Goal: Information Seeking & Learning: Check status

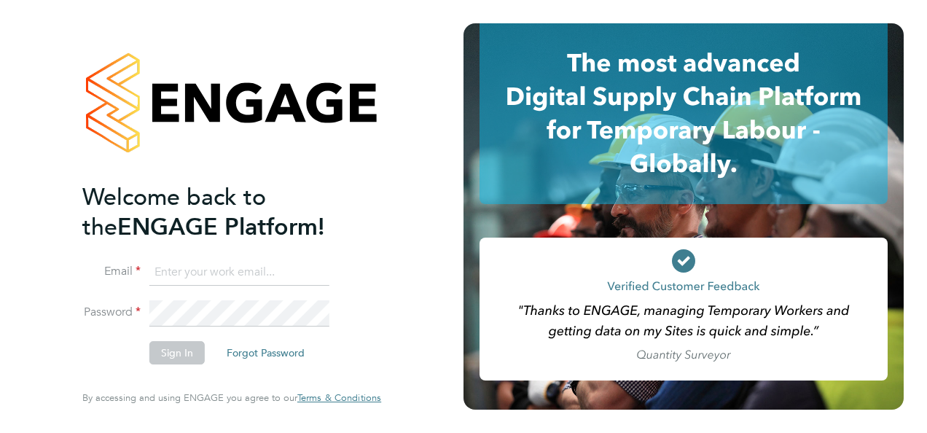
type input "daniel.bassett@thornbaker.co.uk"
click at [170, 348] on button "Sign In" at bounding box center [176, 352] width 55 height 23
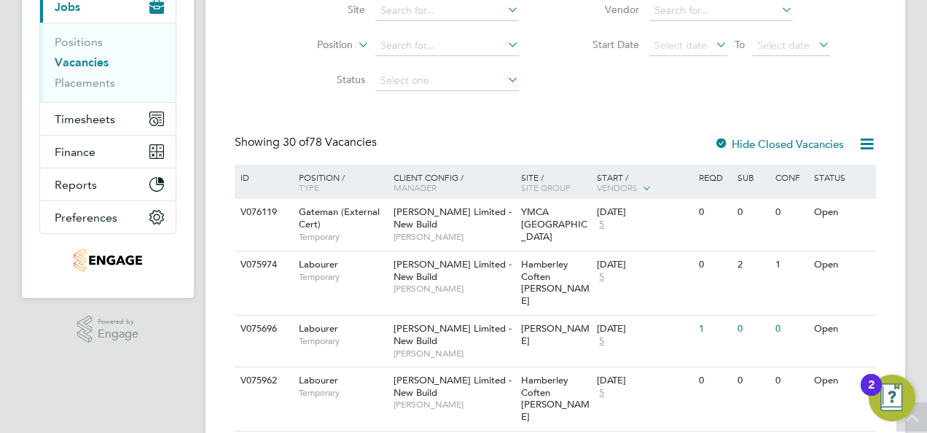
scroll to position [73, 0]
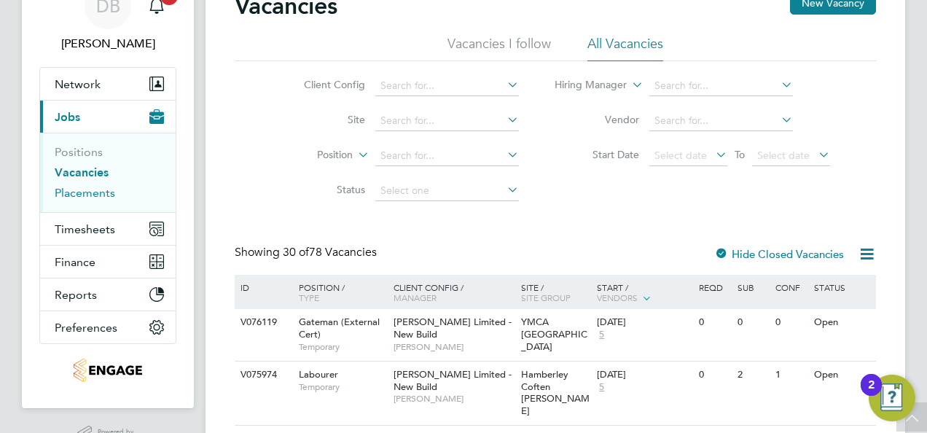
click at [92, 192] on link "Placements" at bounding box center [85, 193] width 60 height 14
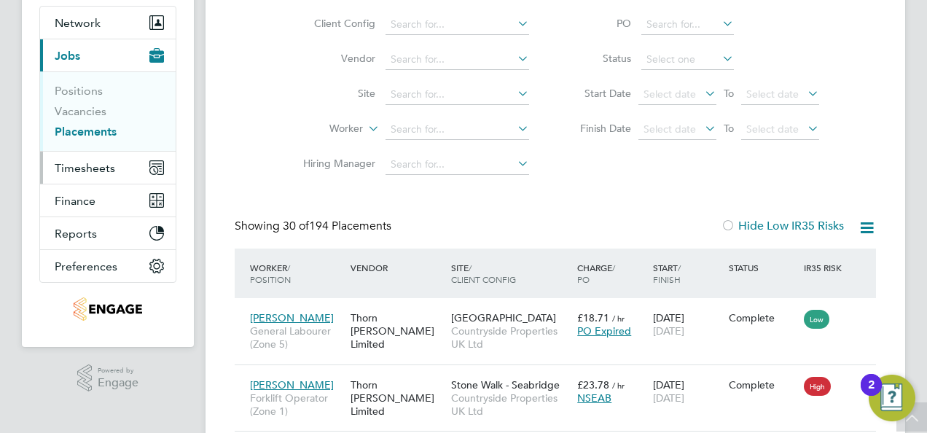
click at [87, 165] on span "Timesheets" at bounding box center [85, 168] width 60 height 14
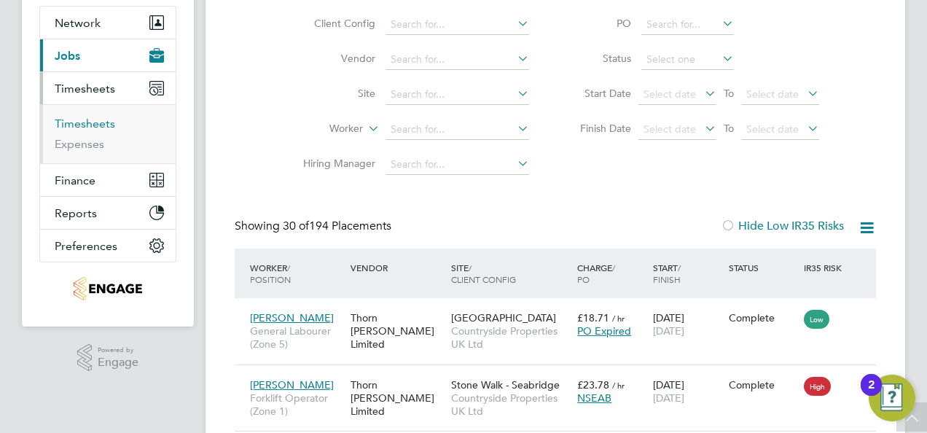
click at [82, 119] on link "Timesheets" at bounding box center [85, 124] width 60 height 14
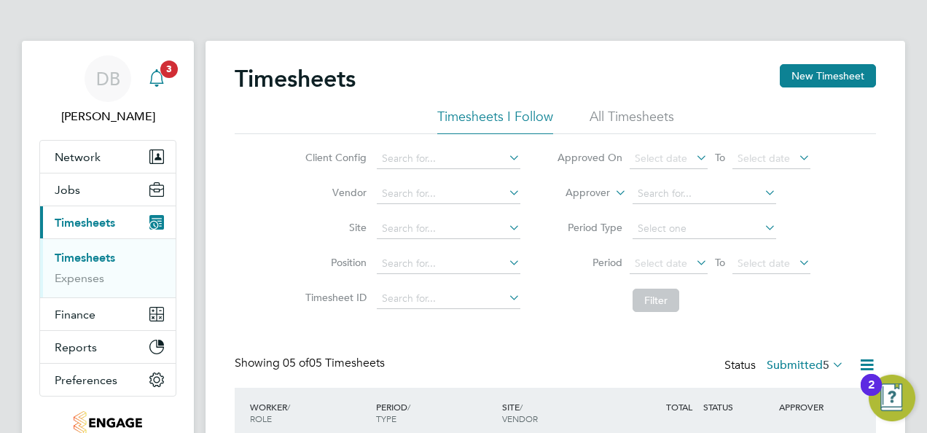
click at [159, 82] on icon "Main navigation" at bounding box center [156, 77] width 17 height 17
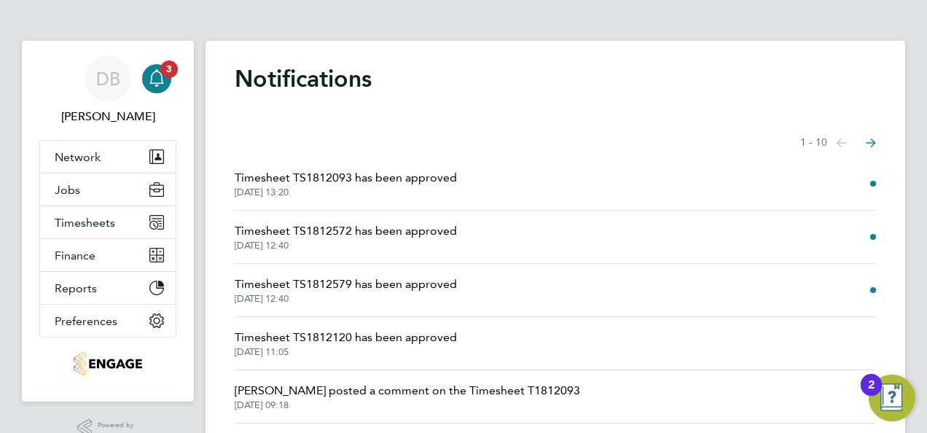
click at [334, 181] on span "Timesheet TS1812093 has been approved" at bounding box center [346, 177] width 222 height 17
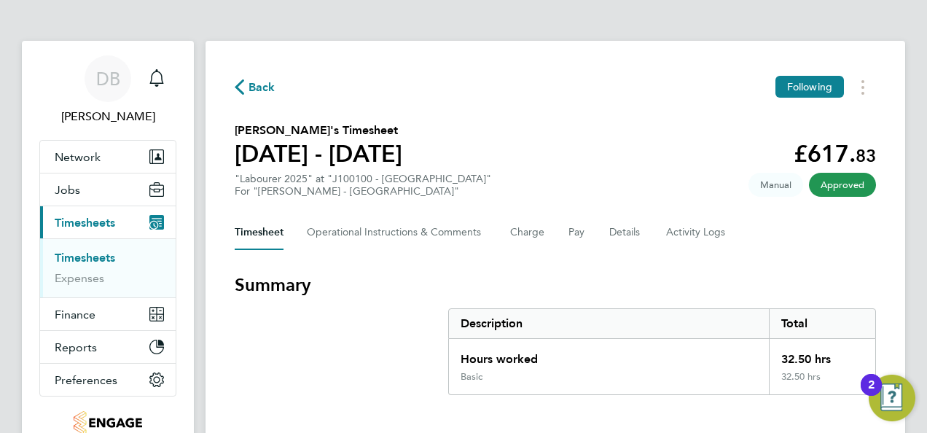
click at [248, 82] on span "Back" at bounding box center [261, 87] width 27 height 17
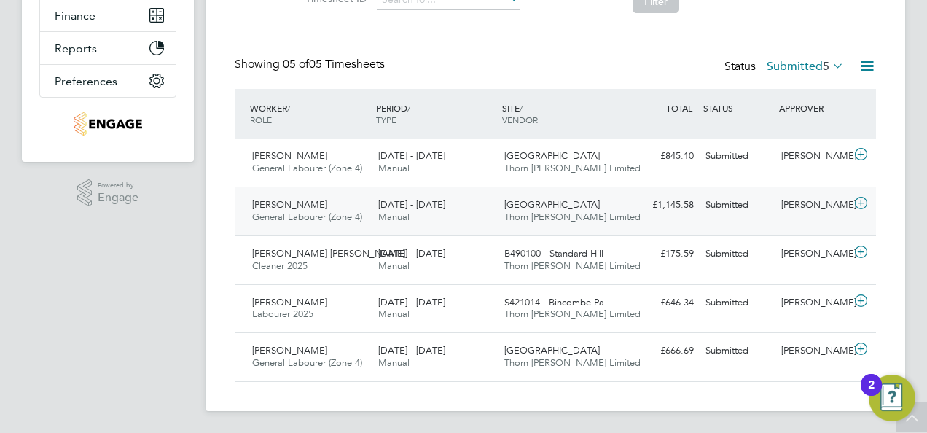
click at [312, 203] on div "[PERSON_NAME] General Labourer (Zone 4) [DATE] - [DATE]" at bounding box center [309, 211] width 126 height 36
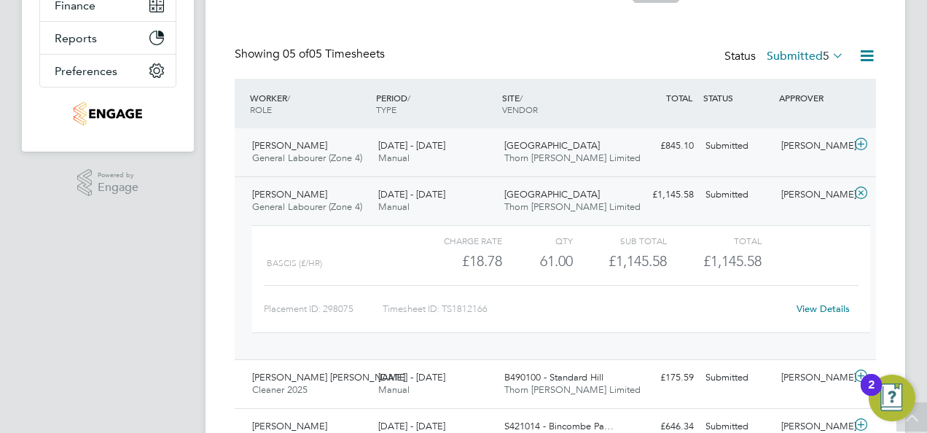
scroll to position [286, 0]
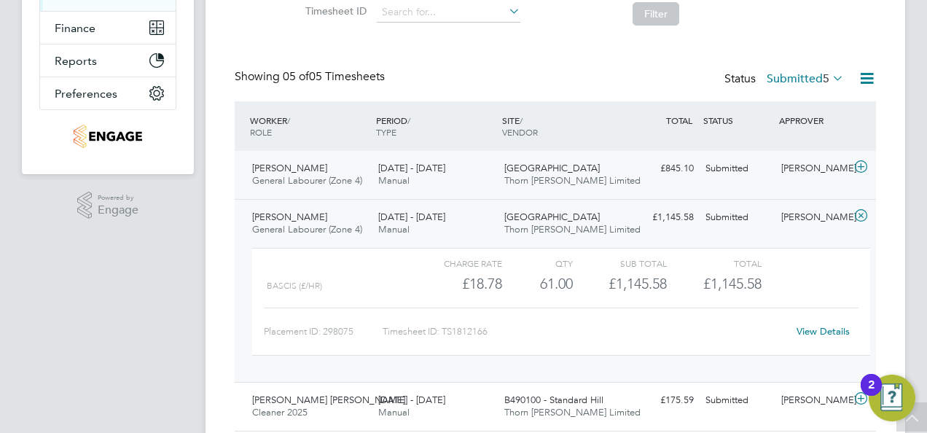
click at [331, 168] on div "[PERSON_NAME] General Labourer (Zone 4) [DATE] - [DATE]" at bounding box center [309, 175] width 126 height 36
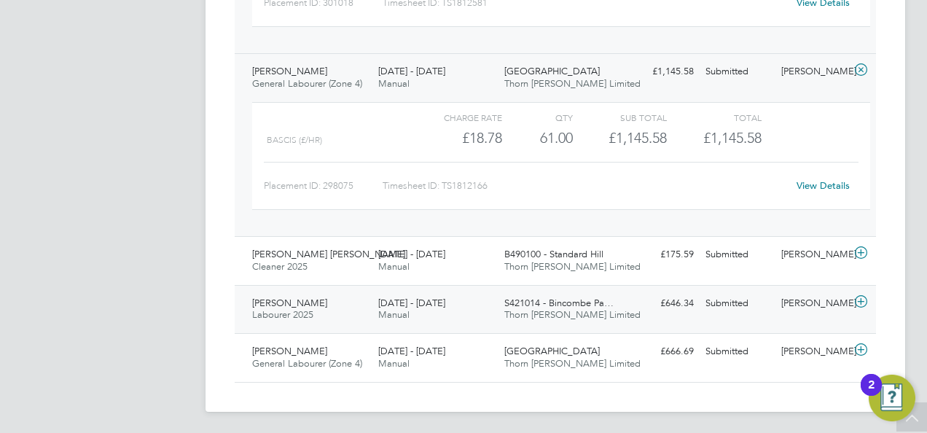
scroll to position [202, 0]
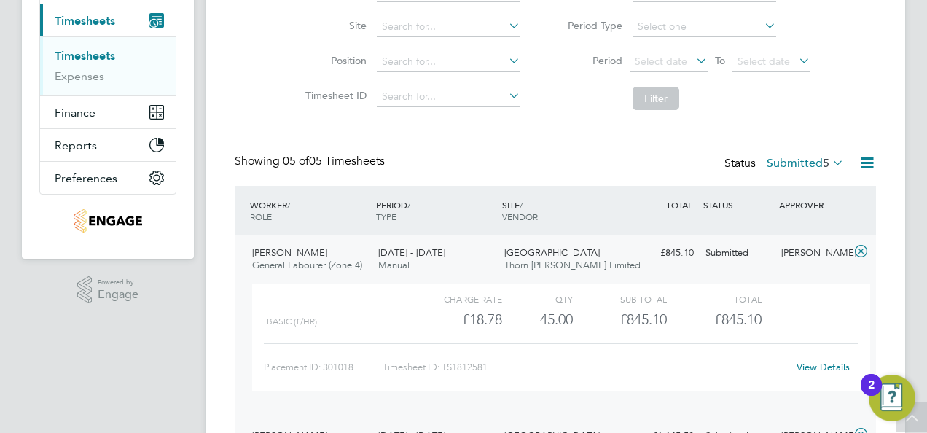
click at [273, 115] on div "Client Config Vendor Site Position Timesheet ID Approved On Select date To Sele…" at bounding box center [555, 24] width 641 height 185
click at [796, 157] on label "Submitted 5" at bounding box center [804, 163] width 77 height 15
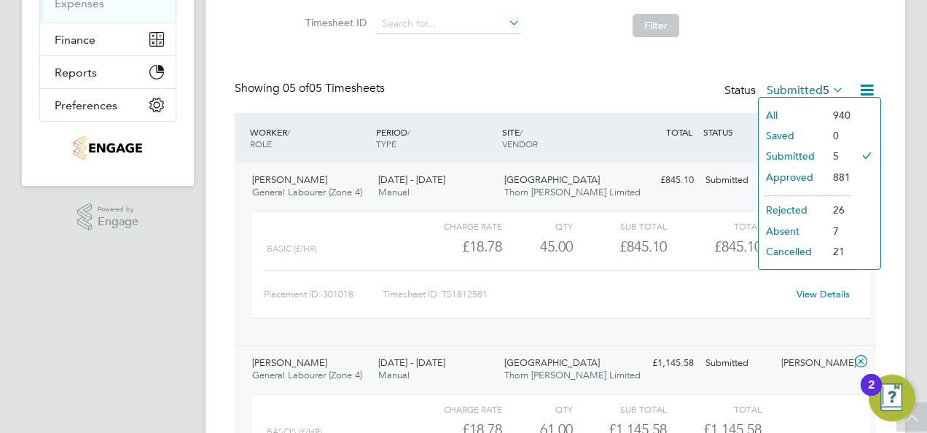
click at [769, 174] on li "Approved" at bounding box center [791, 177] width 67 height 20
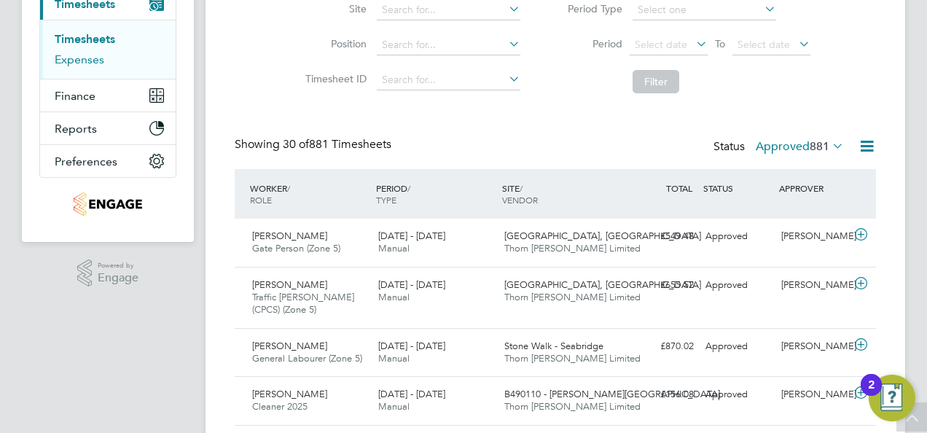
scroll to position [0, 0]
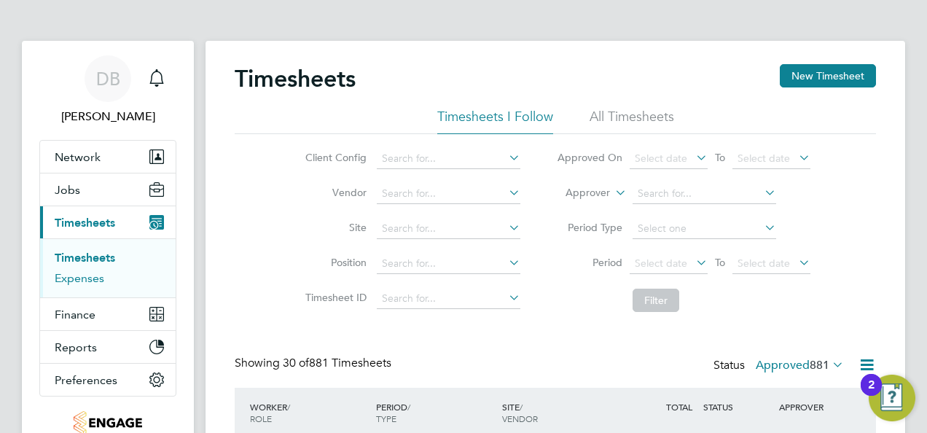
click at [93, 275] on link "Expenses" at bounding box center [80, 278] width 50 height 14
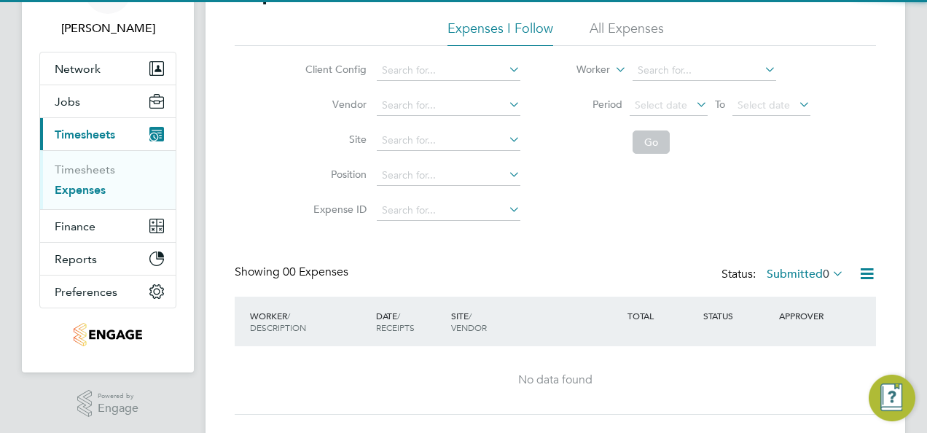
scroll to position [122, 0]
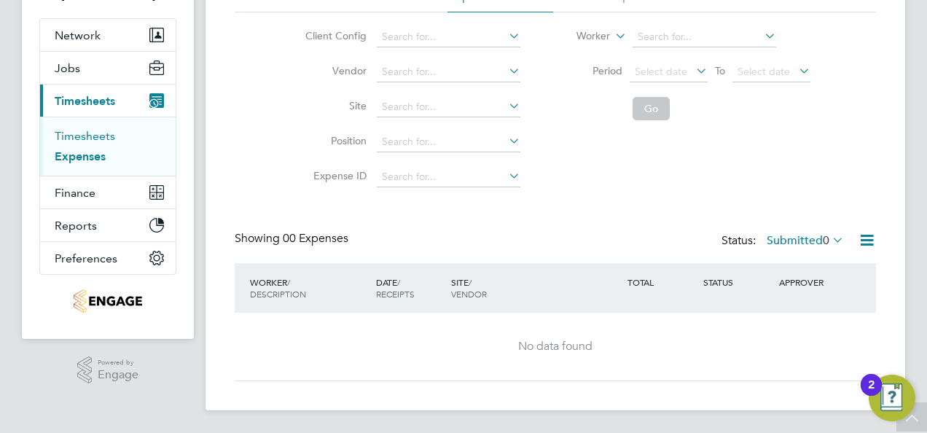
click at [77, 136] on link "Timesheets" at bounding box center [85, 136] width 60 height 14
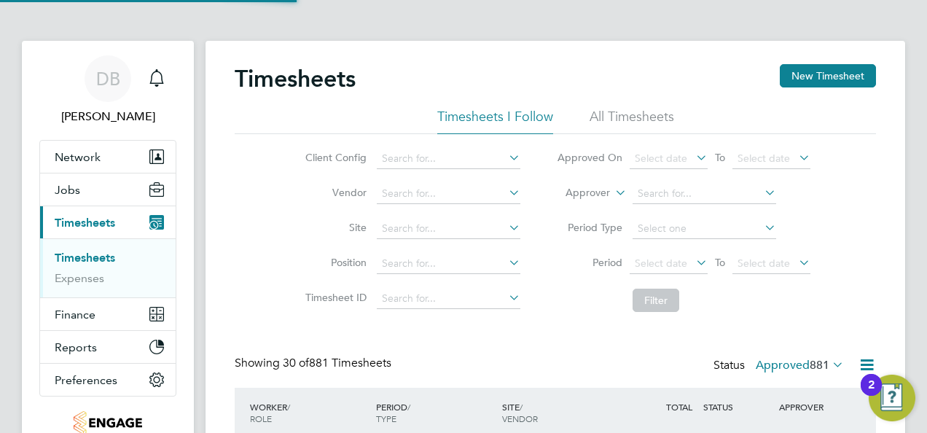
scroll to position [7, 7]
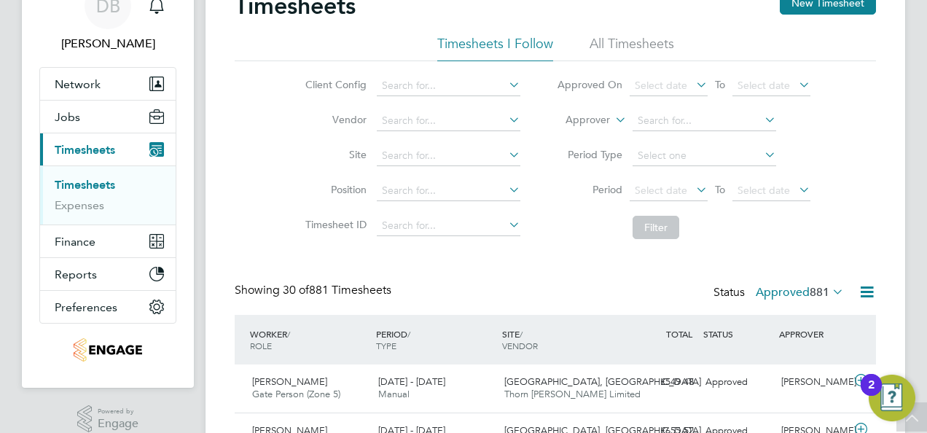
click at [74, 148] on span "Timesheets" at bounding box center [85, 150] width 60 height 14
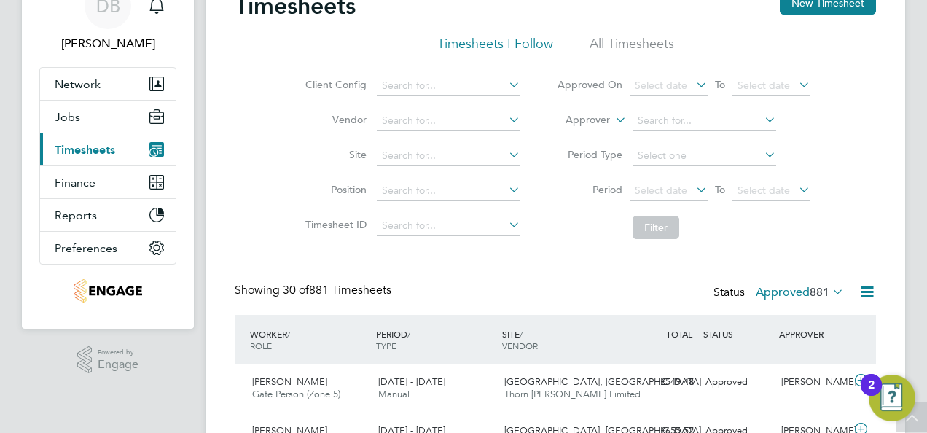
click at [87, 148] on span "Timesheets" at bounding box center [85, 150] width 60 height 14
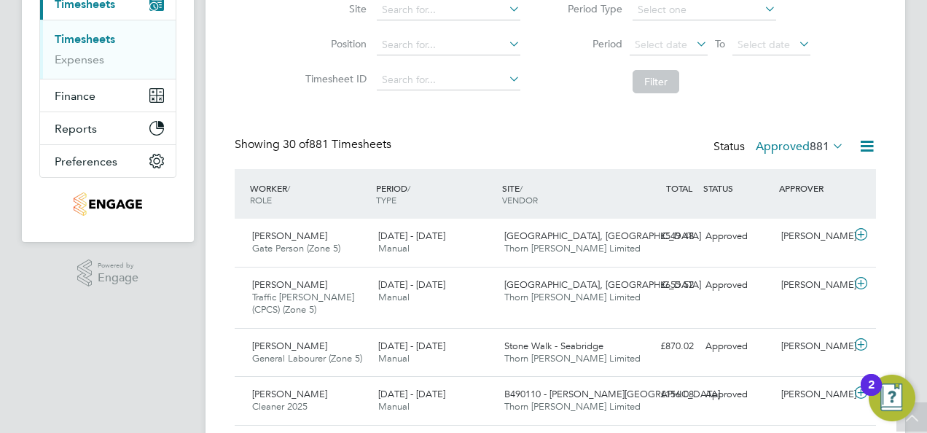
click at [826, 141] on span "881" at bounding box center [819, 146] width 20 height 15
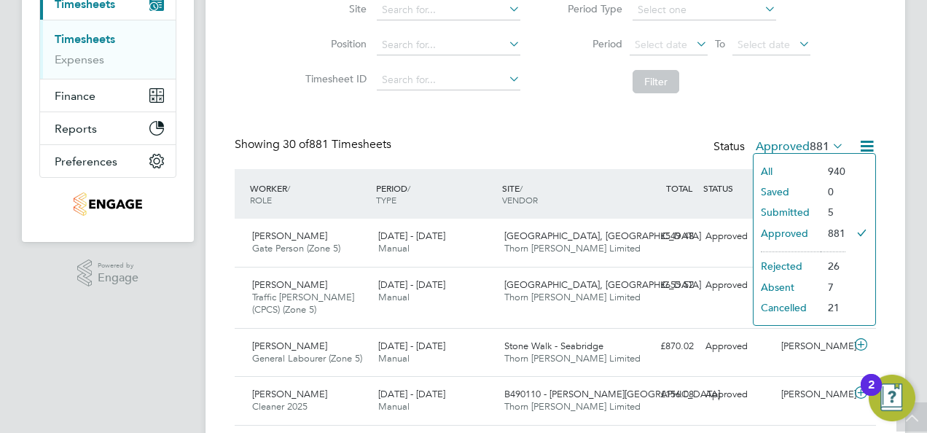
click at [780, 211] on li "Submitted" at bounding box center [786, 212] width 67 height 20
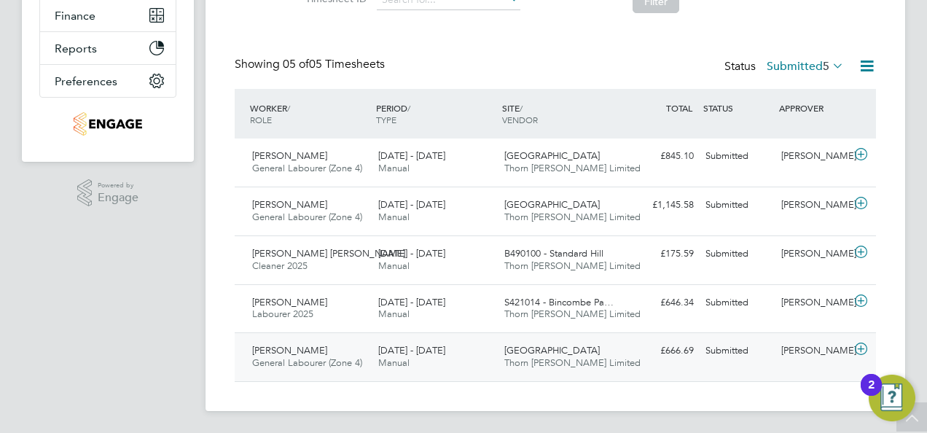
click at [870, 345] on div at bounding box center [862, 350] width 25 height 23
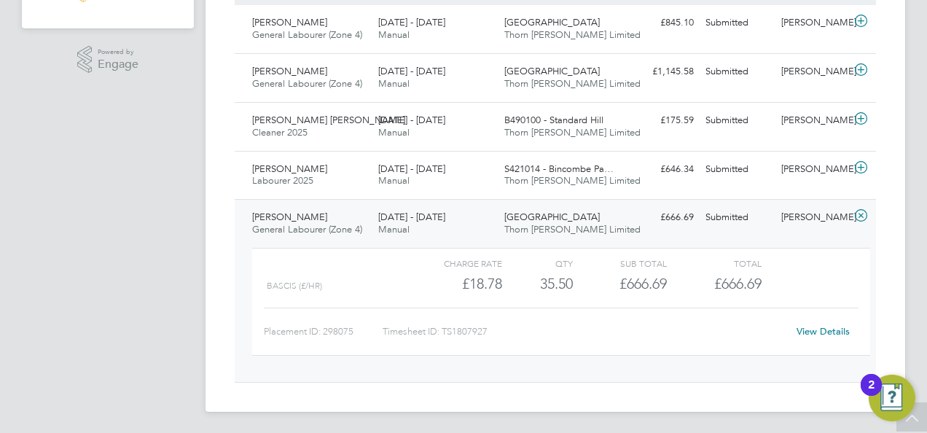
click at [806, 326] on link "View Details" at bounding box center [822, 331] width 53 height 12
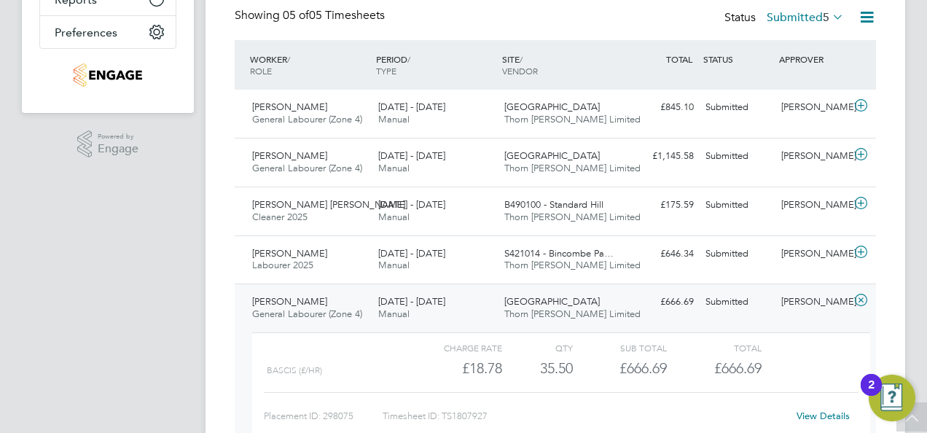
scroll to position [286, 0]
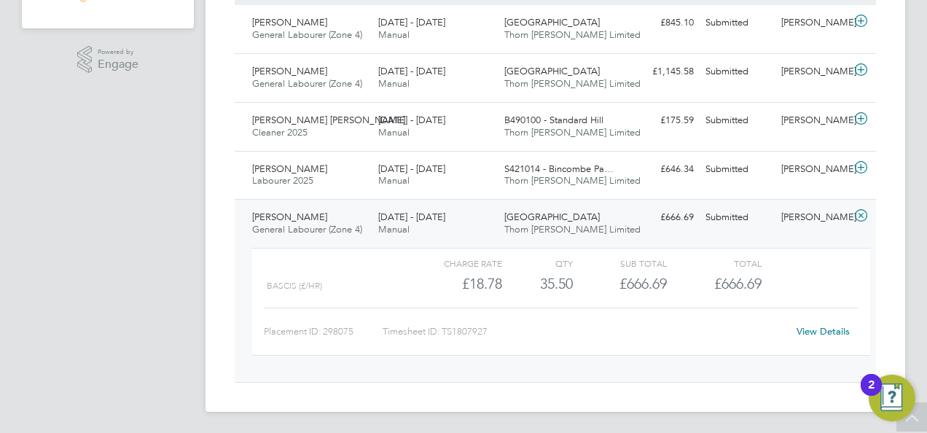
click at [307, 208] on div "[PERSON_NAME] General Labourer (Zone 4) [DATE] - [DATE]" at bounding box center [309, 223] width 126 height 36
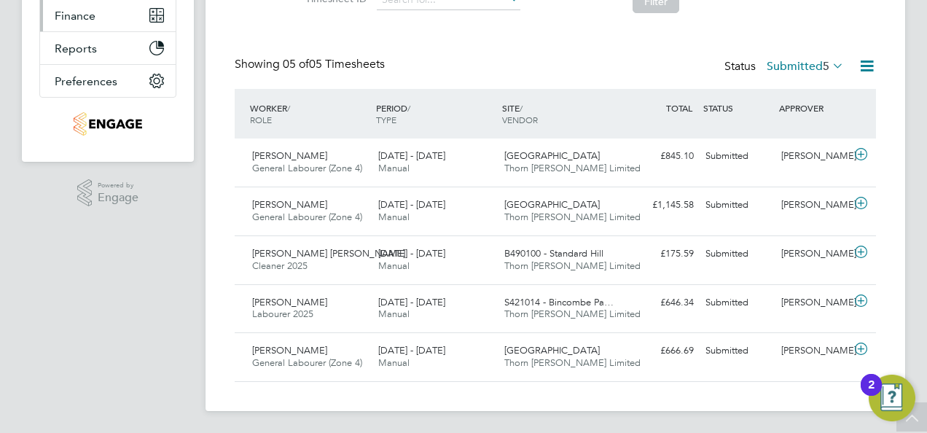
scroll to position [153, 0]
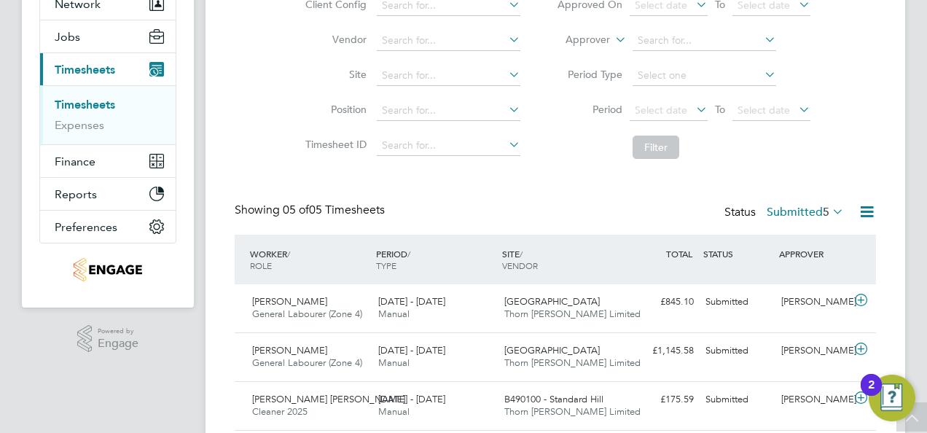
click at [866, 213] on icon at bounding box center [866, 212] width 18 height 18
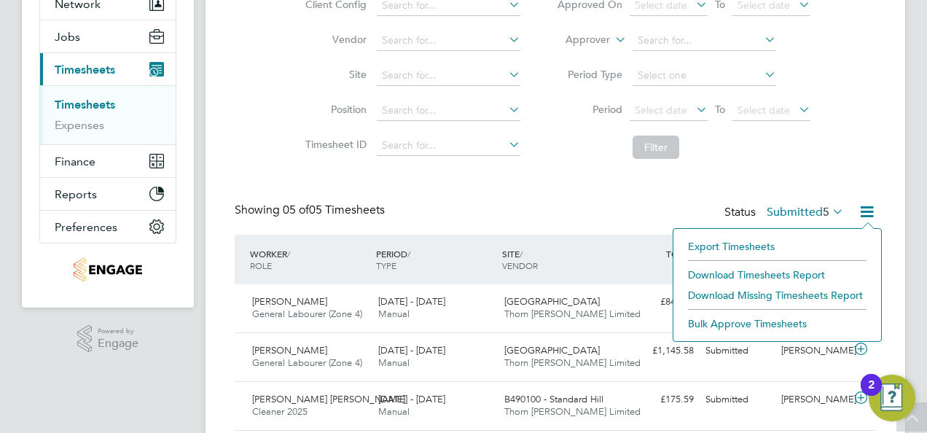
click at [507, 187] on div "Timesheets New Timesheet Timesheets I Follow All Timesheets Client Config Vendo…" at bounding box center [555, 219] width 641 height 616
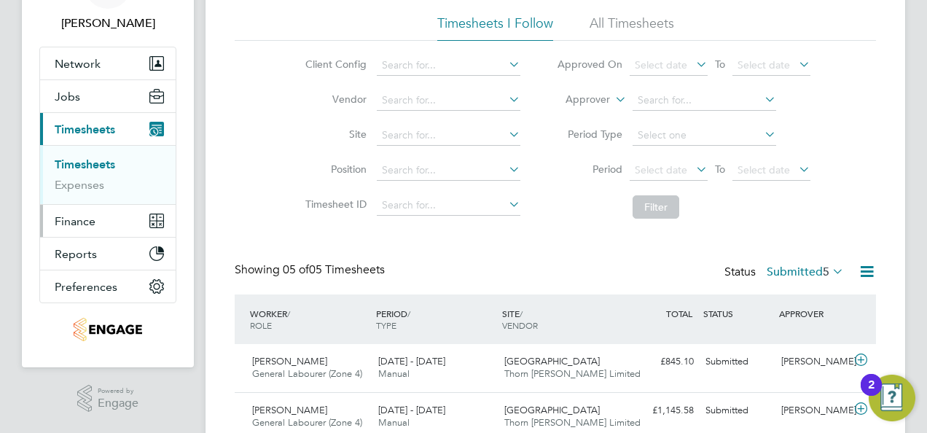
scroll to position [146, 0]
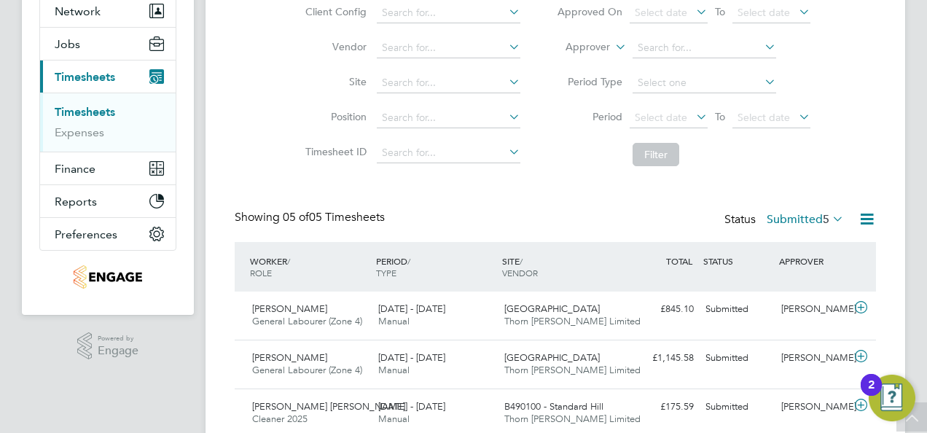
click at [73, 81] on span "Timesheets" at bounding box center [85, 77] width 60 height 14
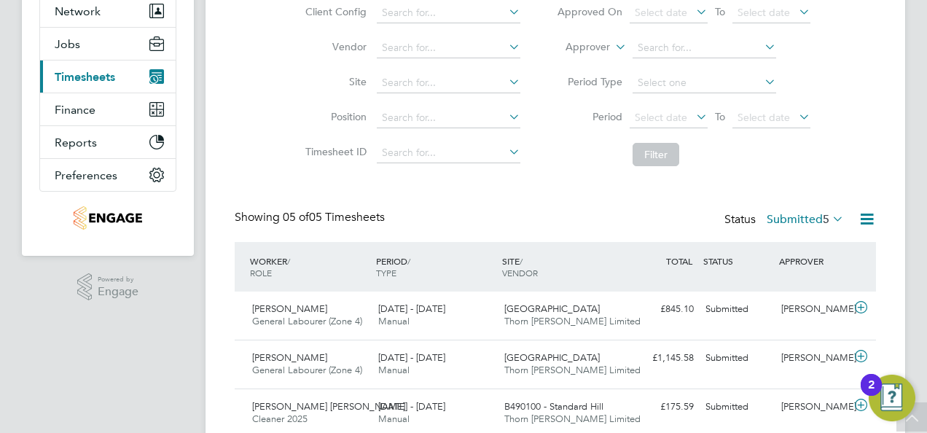
click at [82, 71] on span "Timesheets" at bounding box center [85, 77] width 60 height 14
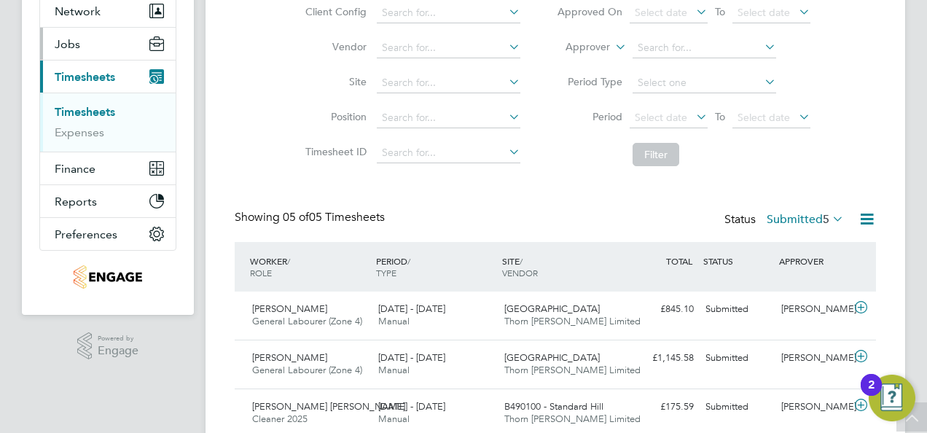
click at [71, 51] on button "Jobs" at bounding box center [108, 44] width 136 height 32
click at [84, 44] on button "Jobs" at bounding box center [108, 44] width 136 height 32
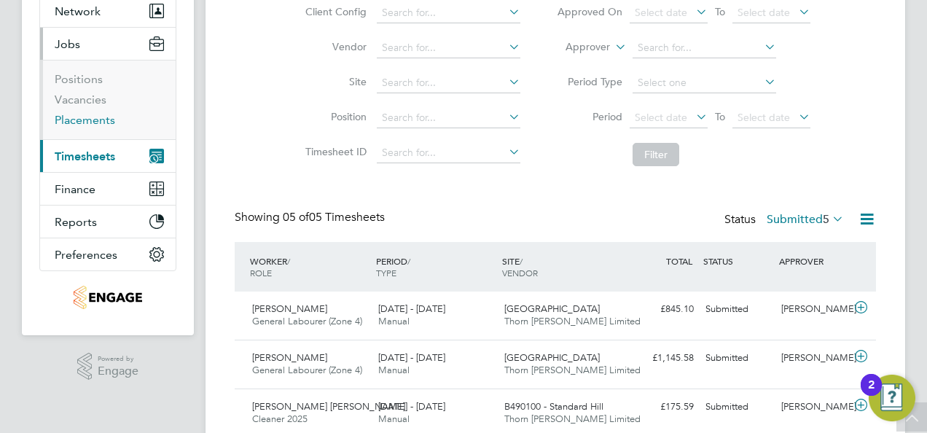
click at [95, 122] on link "Placements" at bounding box center [85, 120] width 60 height 14
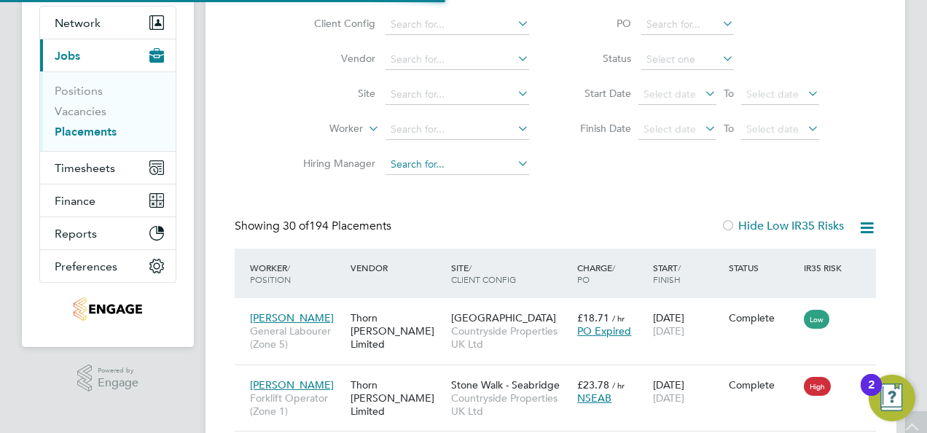
scroll to position [55, 126]
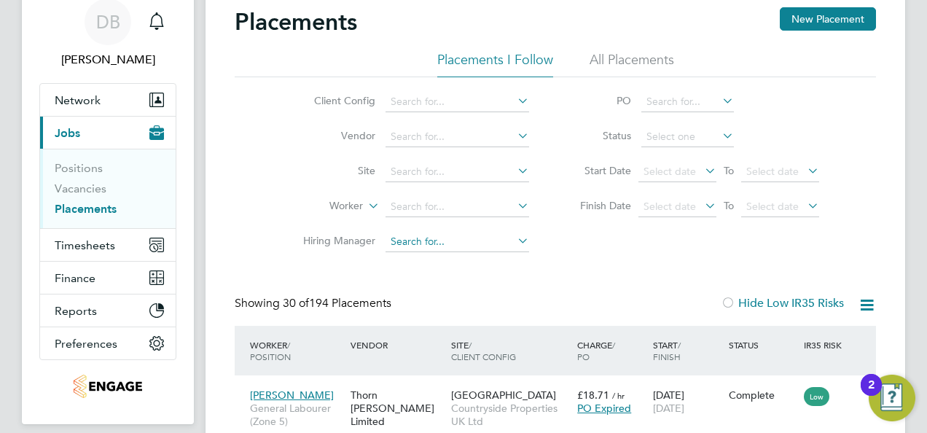
click at [436, 242] on input at bounding box center [457, 242] width 144 height 20
click at [264, 174] on div "Client Config Vendor Site Worker Hiring Manager PO Status Start Date Select dat…" at bounding box center [555, 168] width 641 height 182
click at [418, 202] on input at bounding box center [457, 207] width 144 height 20
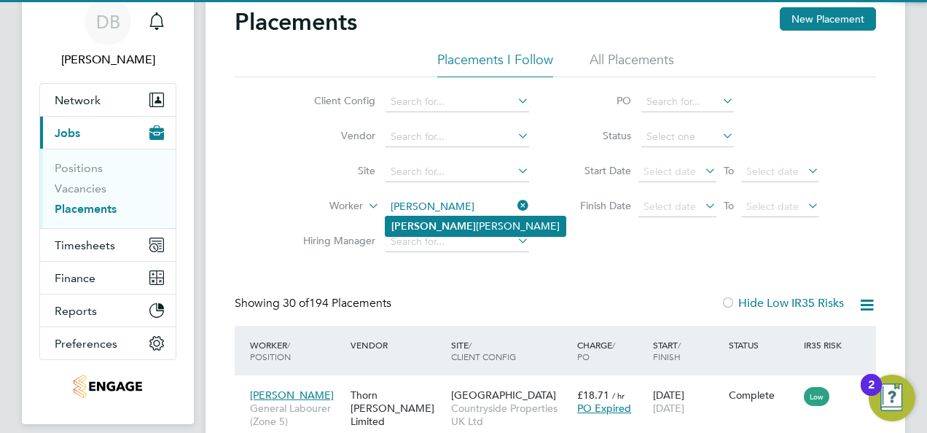
click at [438, 221] on li "[PERSON_NAME]" at bounding box center [475, 226] width 180 height 20
type input "[PERSON_NAME]"
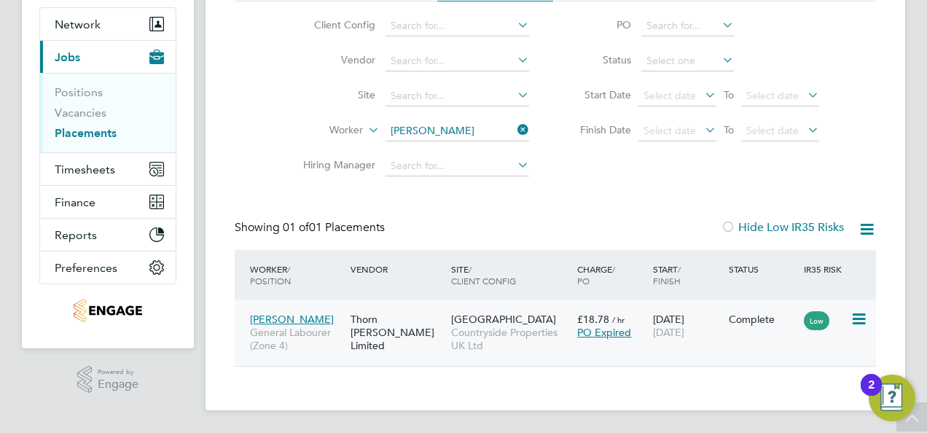
click at [283, 316] on span "[PERSON_NAME]" at bounding box center [292, 319] width 84 height 13
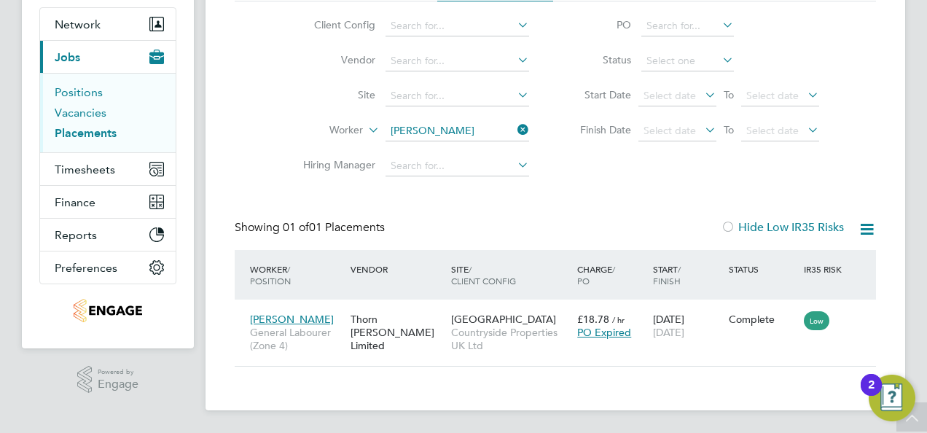
click at [80, 111] on link "Vacancies" at bounding box center [81, 113] width 52 height 14
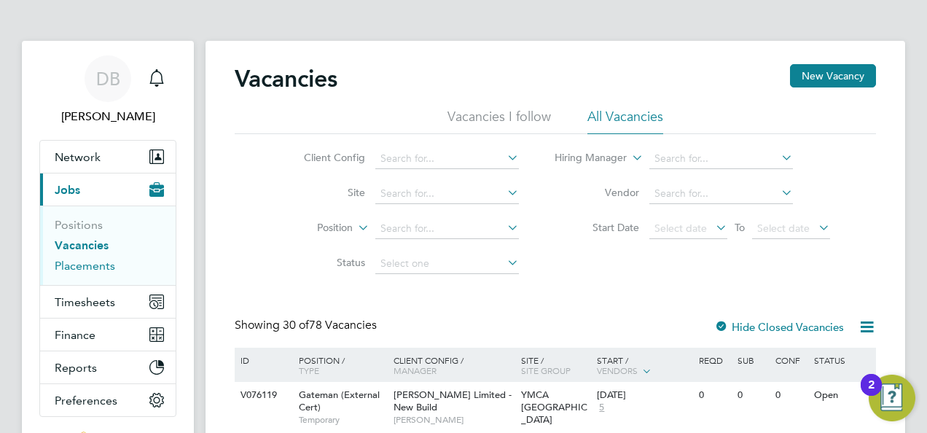
click at [85, 270] on link "Placements" at bounding box center [85, 266] width 60 height 14
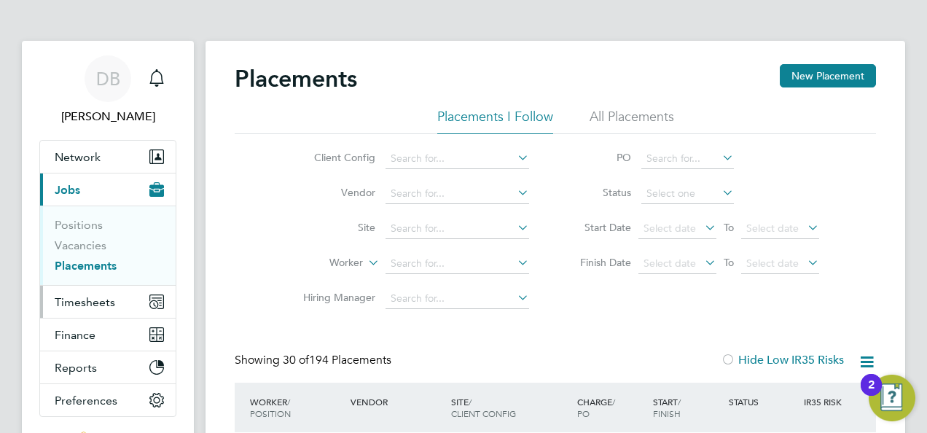
click at [100, 307] on button "Timesheets" at bounding box center [108, 302] width 136 height 32
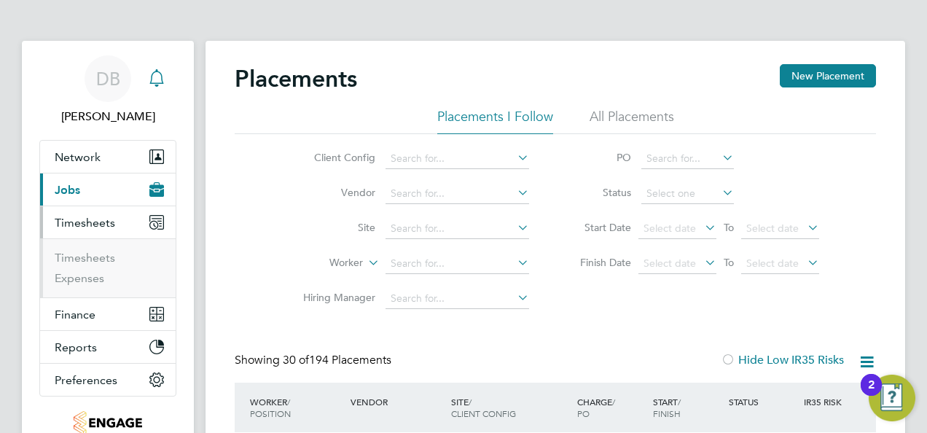
click at [160, 80] on icon "Main navigation" at bounding box center [156, 77] width 17 height 17
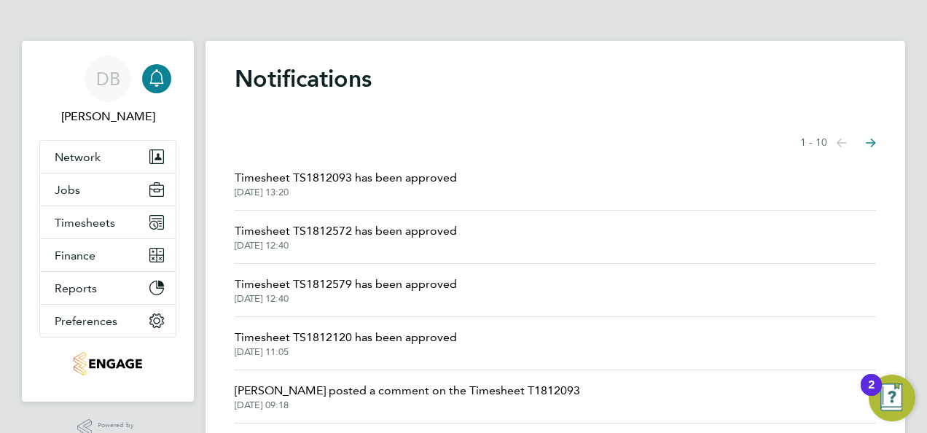
click at [882, 143] on button "Next page" at bounding box center [870, 142] width 29 height 29
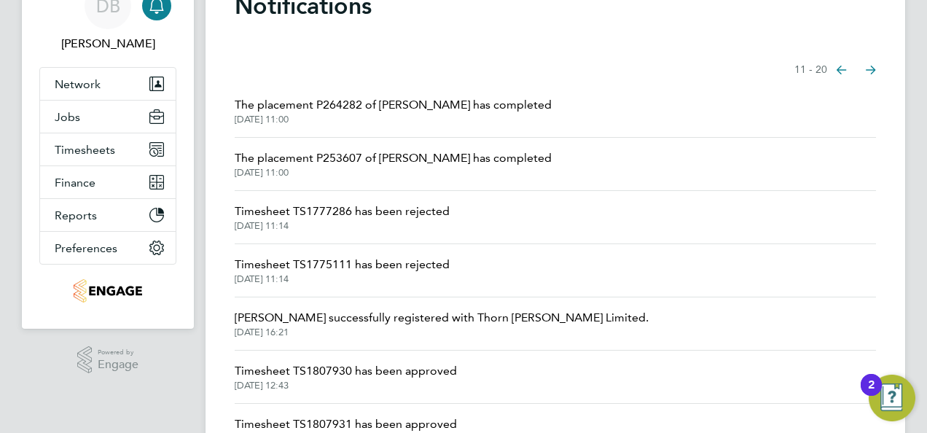
click at [323, 231] on li "Timesheet TS1777286 has been rejected [DATE] 11:14" at bounding box center [555, 217] width 641 height 53
click at [270, 276] on span "[DATE] 11:14" at bounding box center [342, 279] width 215 height 12
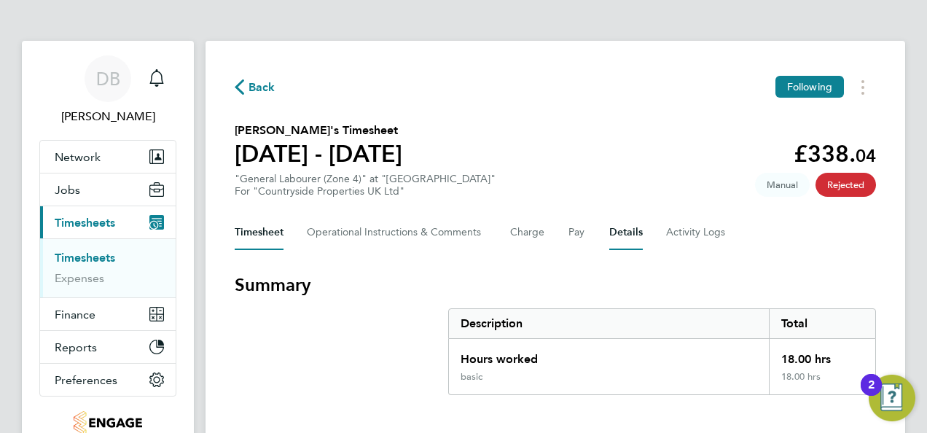
click at [634, 238] on button "Details" at bounding box center [626, 232] width 34 height 35
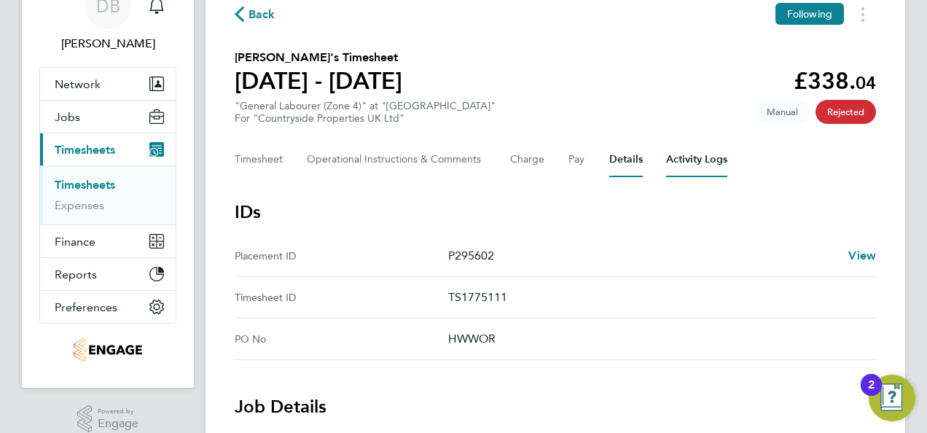
click at [688, 165] on Logs-tab "Activity Logs" at bounding box center [696, 159] width 61 height 35
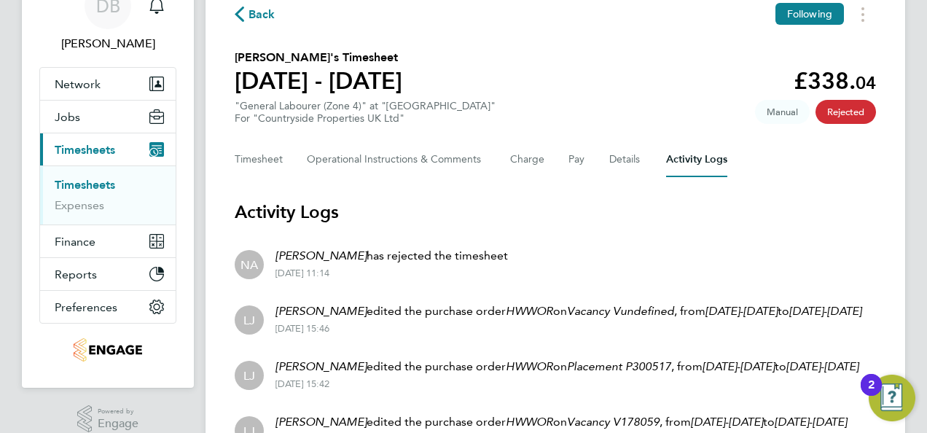
click at [248, 7] on span "Back" at bounding box center [255, 14] width 41 height 14
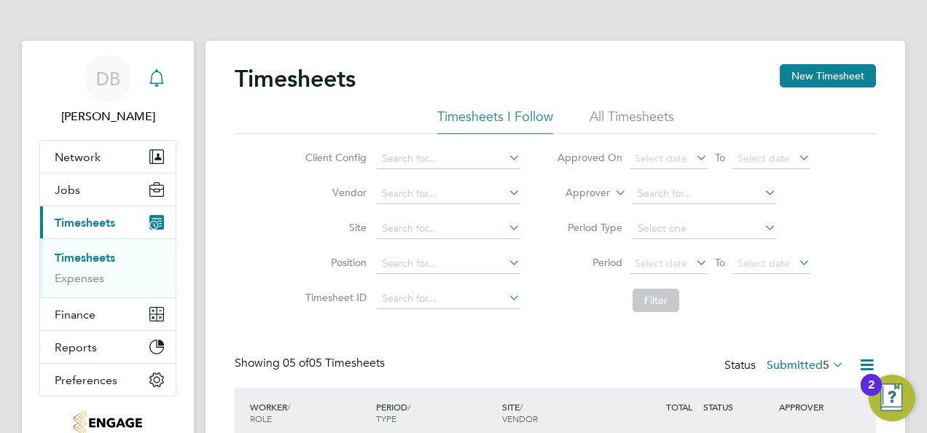
click at [168, 75] on div "Main navigation" at bounding box center [156, 78] width 29 height 29
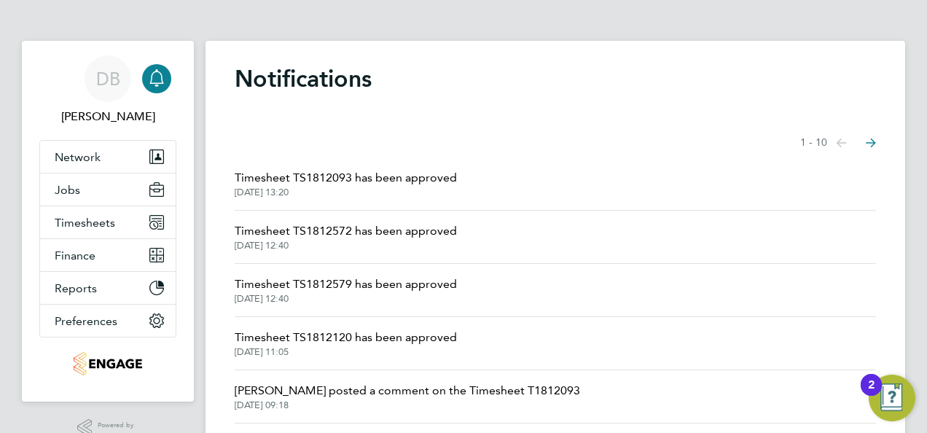
click at [847, 141] on icon "Select page of notifications list" at bounding box center [841, 142] width 10 height 9
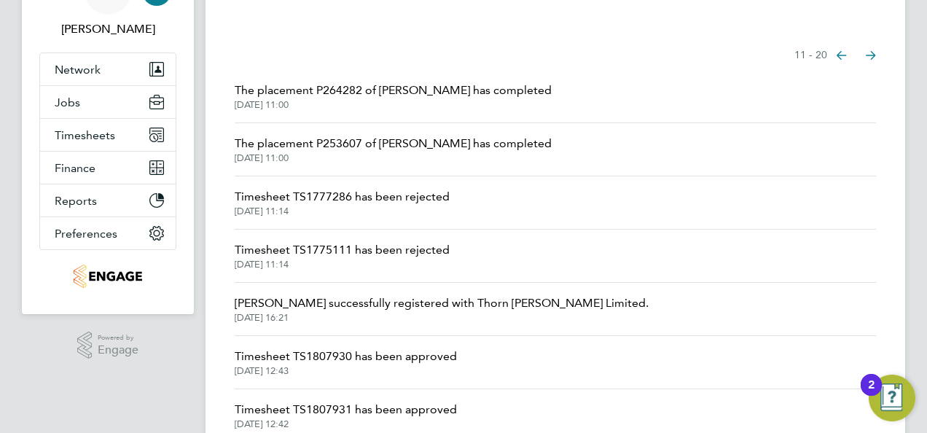
click at [283, 248] on span "Timesheet TS1775111 has been rejected" at bounding box center [342, 249] width 215 height 17
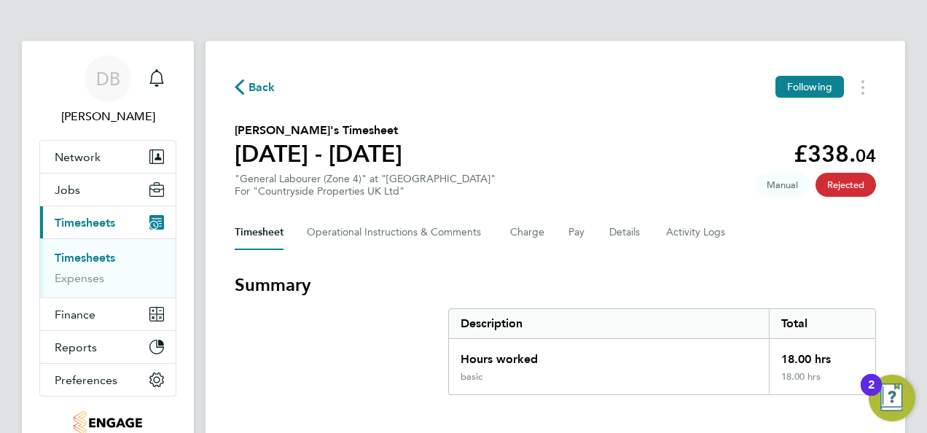
click at [239, 91] on icon "button" at bounding box center [239, 86] width 9 height 15
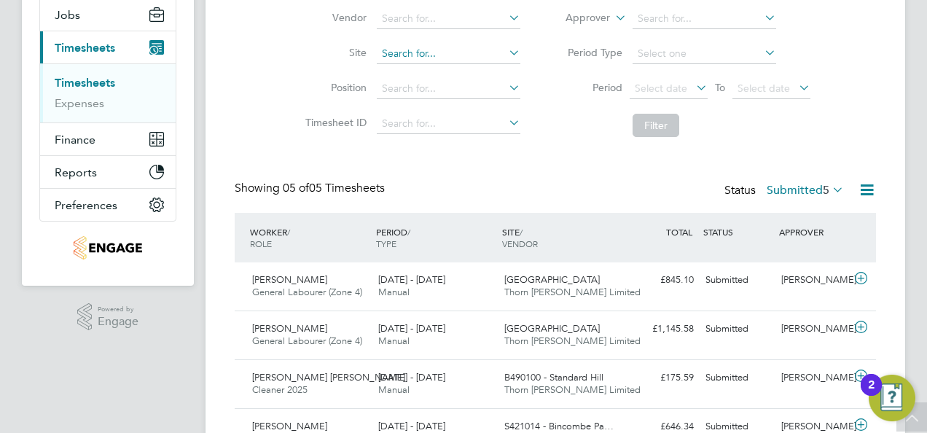
scroll to position [219, 0]
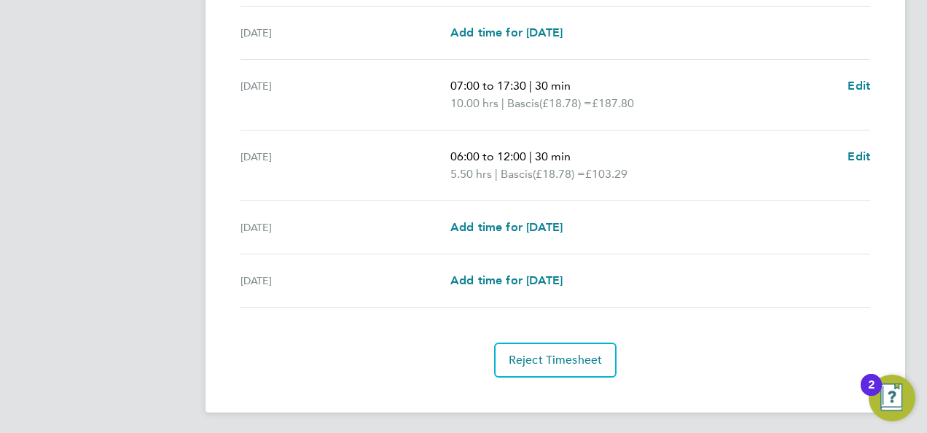
scroll to position [381, 0]
